Goal: Navigation & Orientation: Find specific page/section

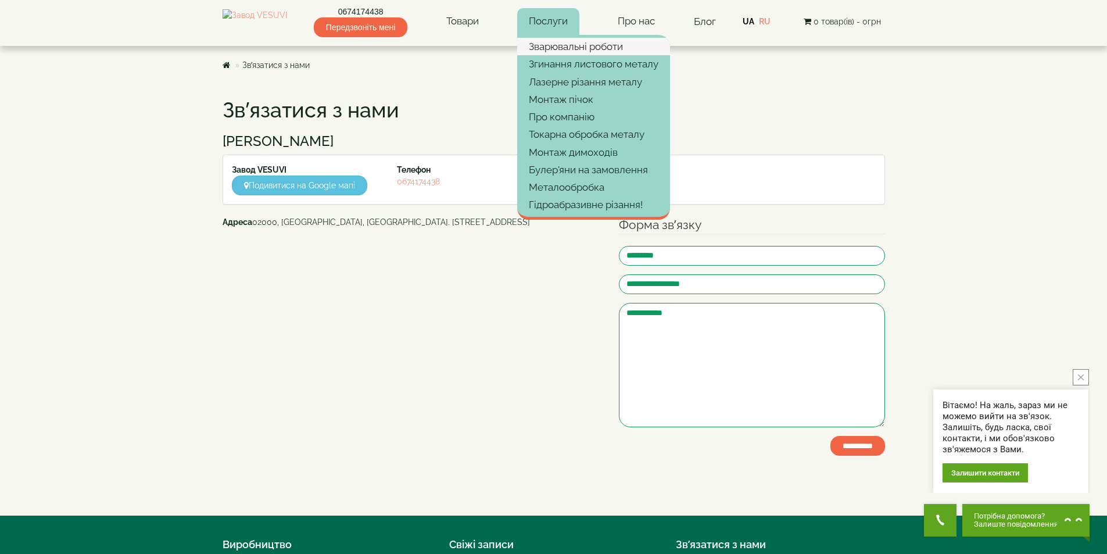
click at [567, 45] on link "Зварювальні роботи" at bounding box center [593, 46] width 153 height 17
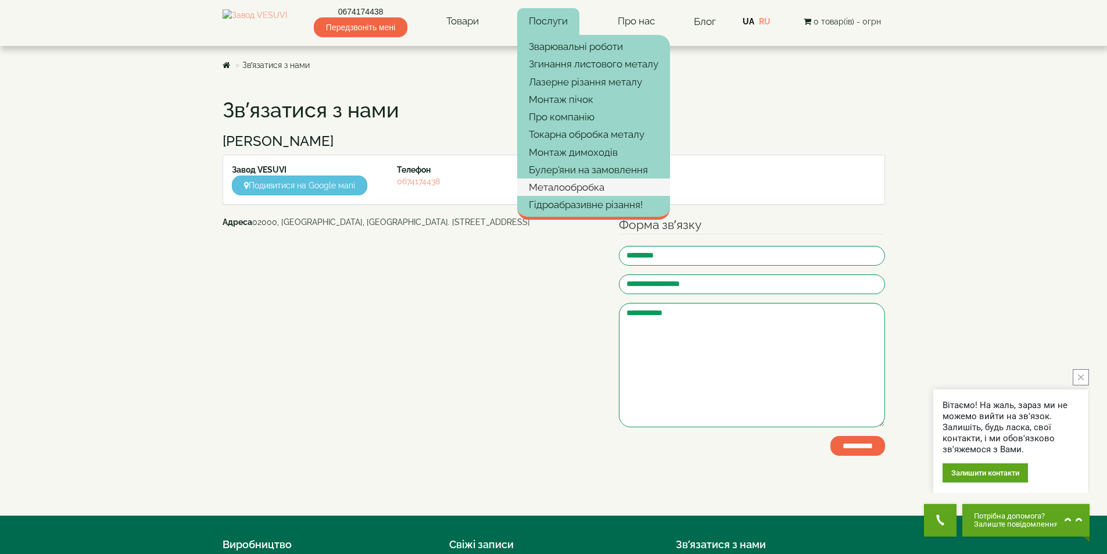
click at [594, 185] on link "Металообробка" at bounding box center [593, 186] width 153 height 17
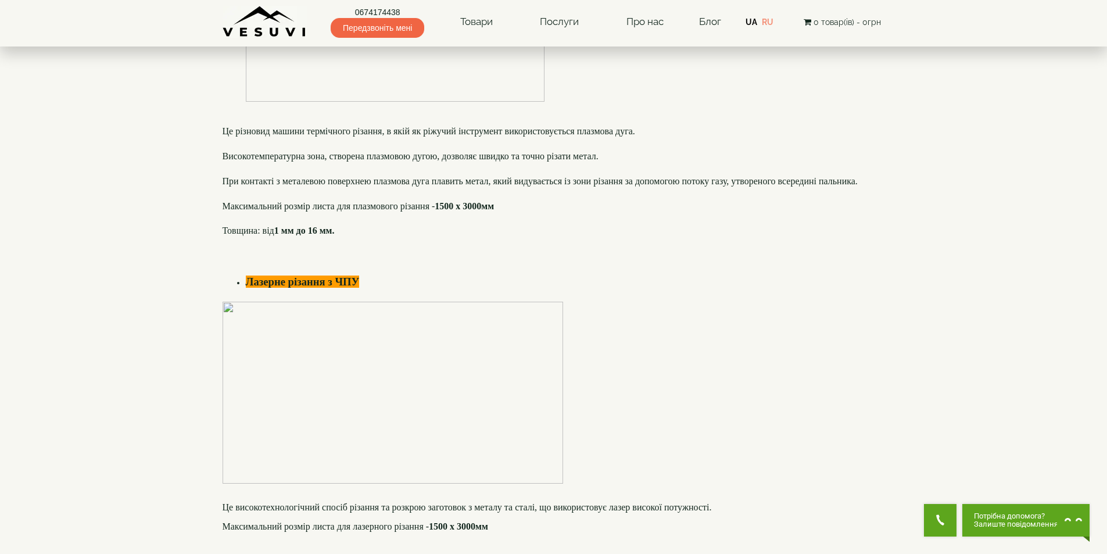
scroll to position [291, 0]
